Goal: Task Accomplishment & Management: Use online tool/utility

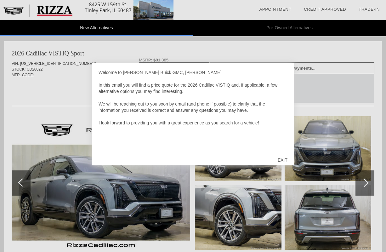
click at [268, 56] on div at bounding box center [193, 126] width 386 height 252
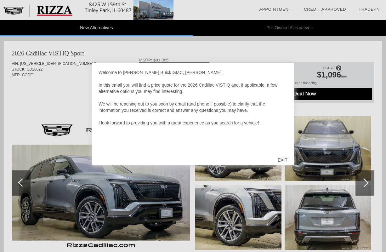
click at [285, 153] on div "EXIT" at bounding box center [282, 159] width 22 height 19
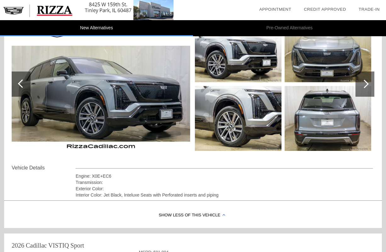
scroll to position [17, 0]
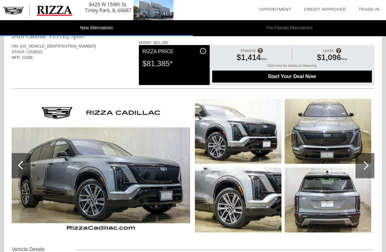
click at [287, 24] on li "Pre-Owned Alternatives" at bounding box center [289, 28] width 193 height 16
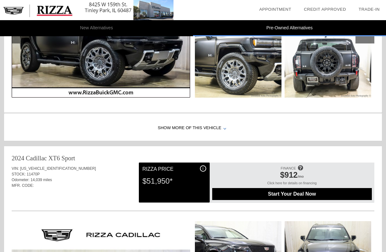
scroll to position [795, 0]
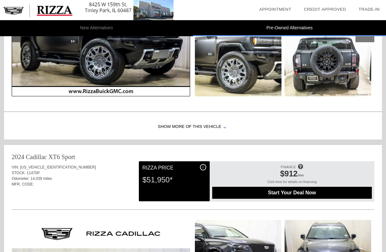
click at [131, 24] on li "New Alternatives" at bounding box center [96, 28] width 193 height 16
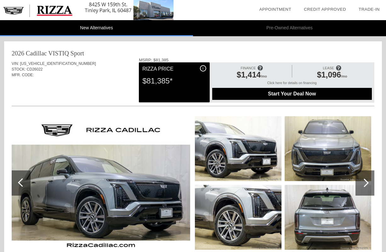
scroll to position [0, 0]
click at [334, 147] on img at bounding box center [327, 148] width 86 height 65
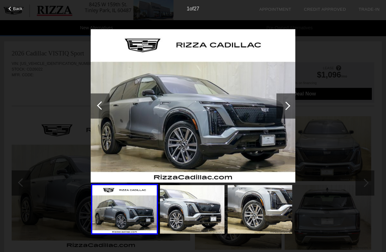
click at [281, 116] on div at bounding box center [285, 105] width 19 height 25
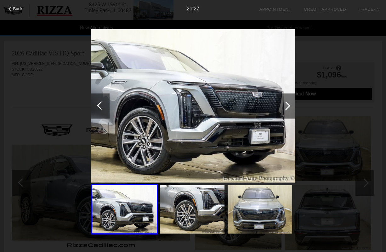
click at [281, 116] on div at bounding box center [285, 105] width 19 height 25
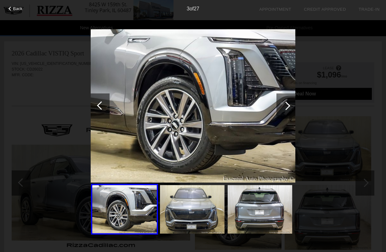
click at [281, 116] on div at bounding box center [285, 105] width 19 height 25
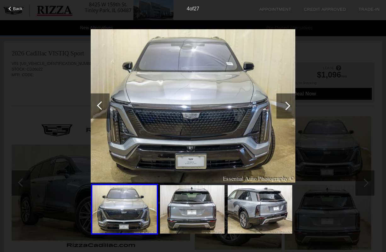
click at [281, 116] on div at bounding box center [285, 105] width 19 height 25
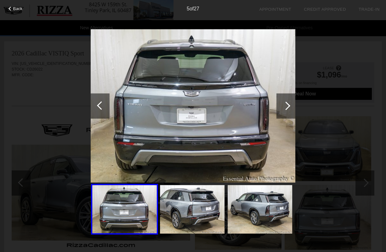
click at [281, 116] on div at bounding box center [285, 105] width 19 height 25
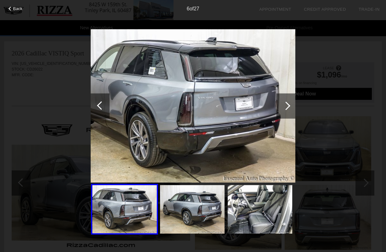
click at [281, 116] on div at bounding box center [285, 105] width 19 height 25
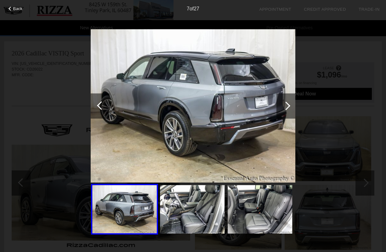
click at [281, 116] on div at bounding box center [285, 105] width 19 height 25
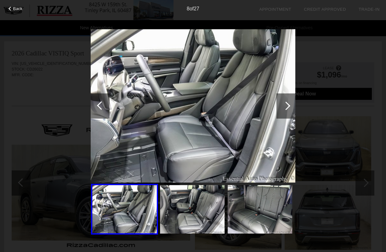
click at [281, 116] on div at bounding box center [285, 105] width 19 height 25
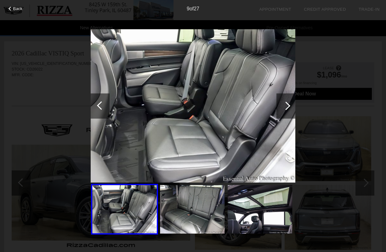
click at [281, 116] on div at bounding box center [285, 105] width 19 height 25
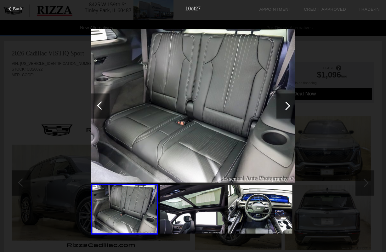
click at [281, 116] on div at bounding box center [285, 105] width 19 height 25
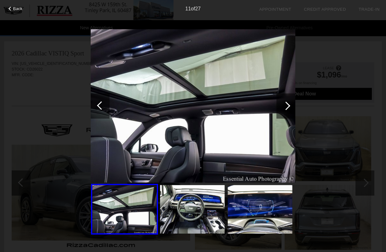
click at [305, 83] on div "Back 11 of 27" at bounding box center [193, 126] width 386 height 252
click at [314, 77] on div "Back 11 of 27" at bounding box center [193, 126] width 386 height 252
click at [303, 99] on div "Back 11 of 27" at bounding box center [193, 126] width 386 height 252
click at [302, 117] on div "Back 11 of 27" at bounding box center [193, 126] width 386 height 252
click at [320, 194] on div "Back 11 of 27" at bounding box center [193, 126] width 386 height 252
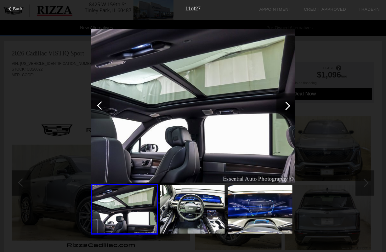
click at [302, 56] on div "Back 11 of 27" at bounding box center [193, 126] width 386 height 252
click at [288, 117] on div at bounding box center [285, 105] width 19 height 25
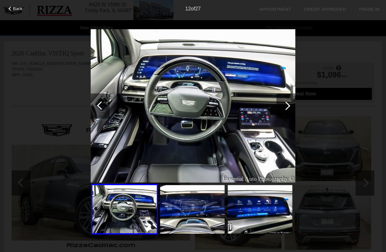
click at [288, 117] on div at bounding box center [285, 105] width 19 height 25
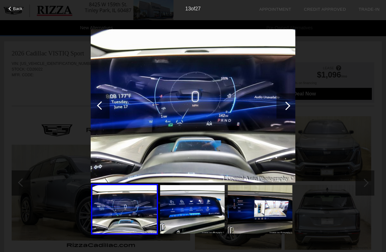
click at [288, 117] on div at bounding box center [285, 105] width 19 height 25
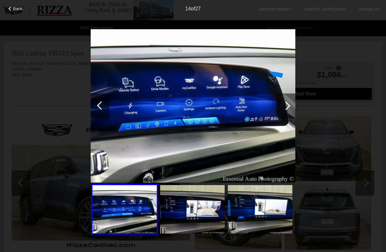
click at [288, 117] on div at bounding box center [285, 105] width 19 height 25
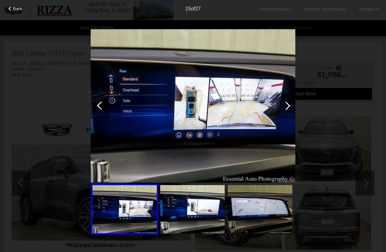
click at [288, 117] on div at bounding box center [285, 105] width 19 height 25
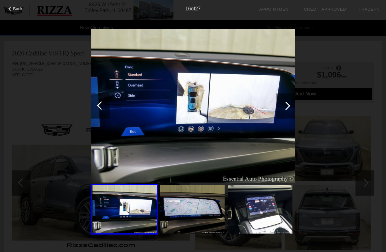
click at [12, 9] on div at bounding box center [10, 9] width 4 height 4
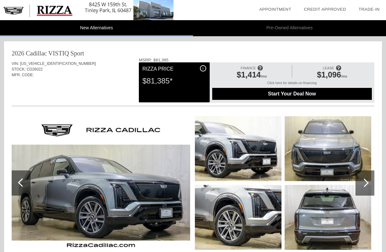
click at [325, 72] on span "$1,096" at bounding box center [329, 74] width 24 height 9
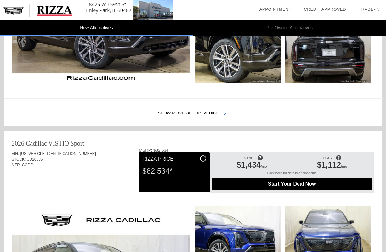
scroll to position [440, 0]
